Goal: Transaction & Acquisition: Purchase product/service

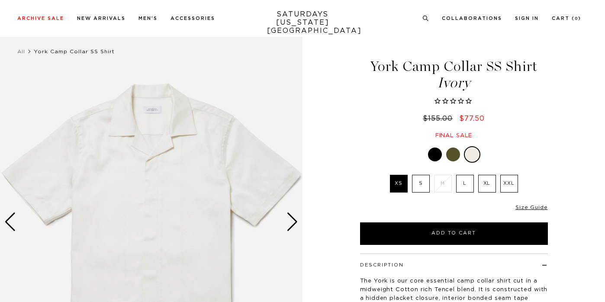
scroll to position [11, 0]
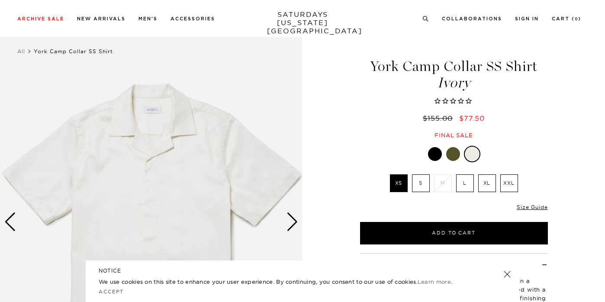
click at [291, 216] on div "Next slide" at bounding box center [293, 222] width 12 height 19
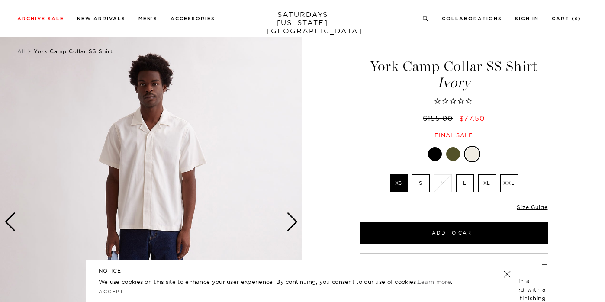
click at [291, 216] on div "Next slide" at bounding box center [293, 222] width 12 height 19
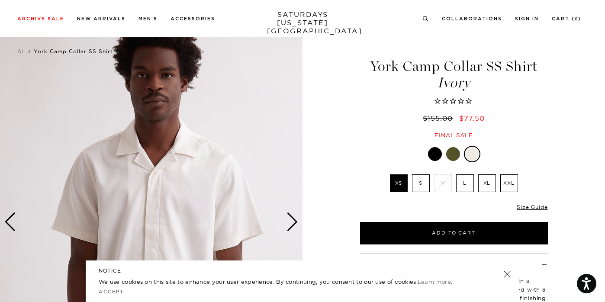
click at [439, 154] on div at bounding box center [435, 154] width 14 height 14
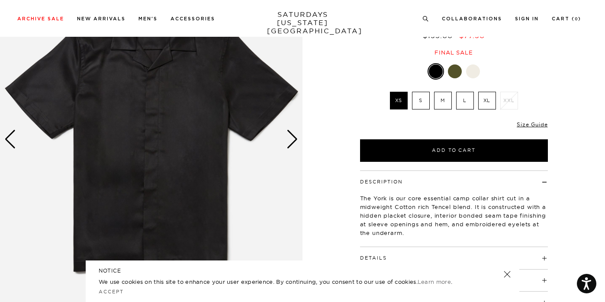
click at [294, 142] on div "Next slide" at bounding box center [293, 139] width 12 height 19
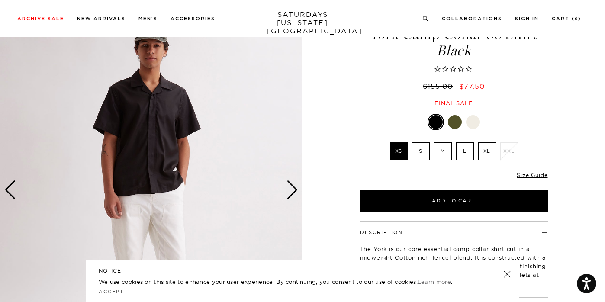
scroll to position [21, 0]
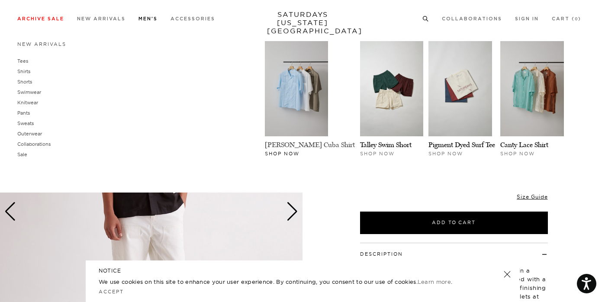
click at [328, 141] on link "[PERSON_NAME] Cuba Shirt" at bounding box center [310, 145] width 90 height 8
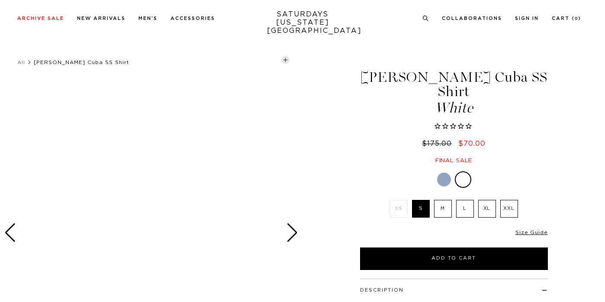
scroll to position [78, 0]
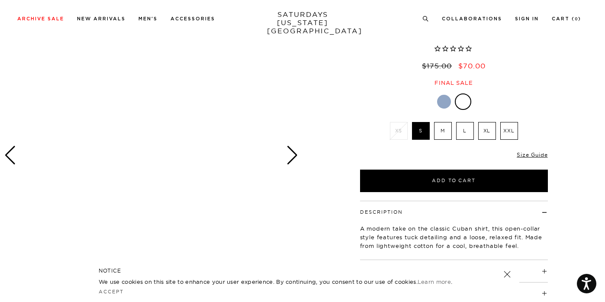
click at [294, 153] on div "Next slide" at bounding box center [293, 155] width 12 height 19
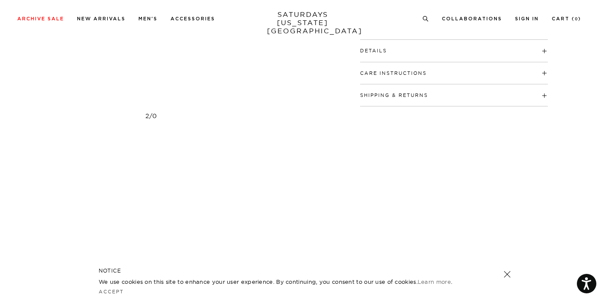
scroll to position [0, 0]
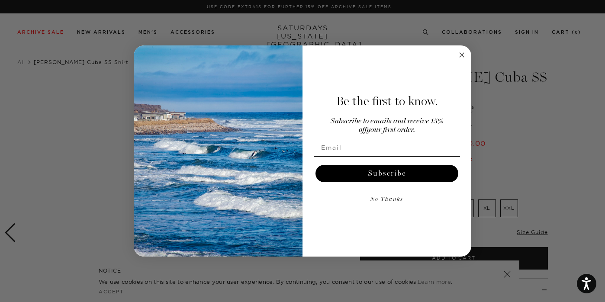
click at [99, 101] on div "Close dialog Be the first to know. Subscribe to emails and receive 15% off your…" at bounding box center [302, 151] width 605 height 302
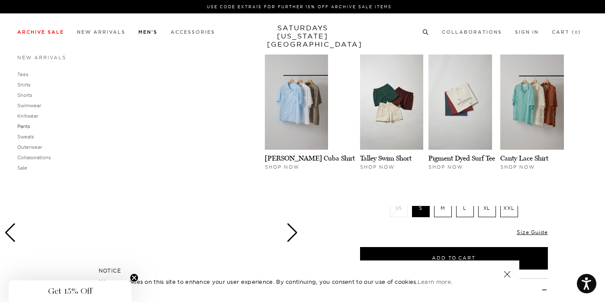
click at [23, 128] on link "Pants" at bounding box center [23, 126] width 13 height 6
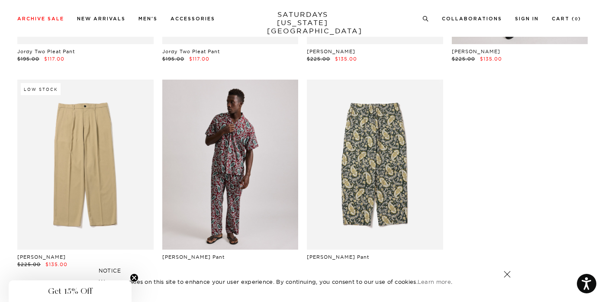
scroll to position [215, 0]
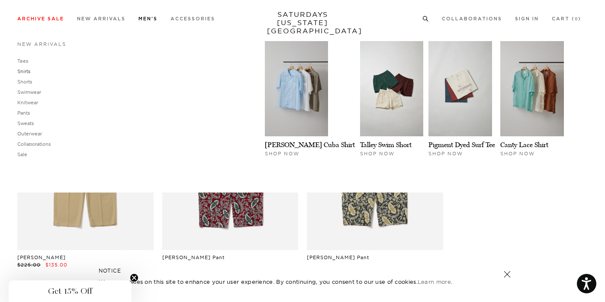
click at [25, 71] on link "Shirts" at bounding box center [23, 71] width 13 height 6
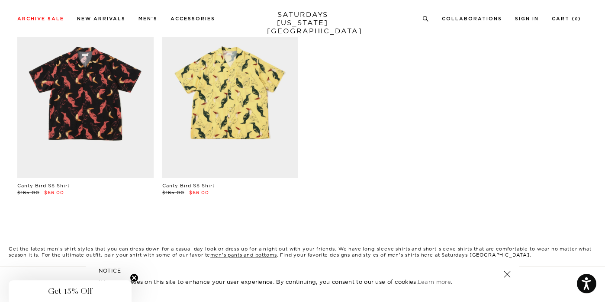
scroll to position [781, 0]
